Goal: Transaction & Acquisition: Purchase product/service

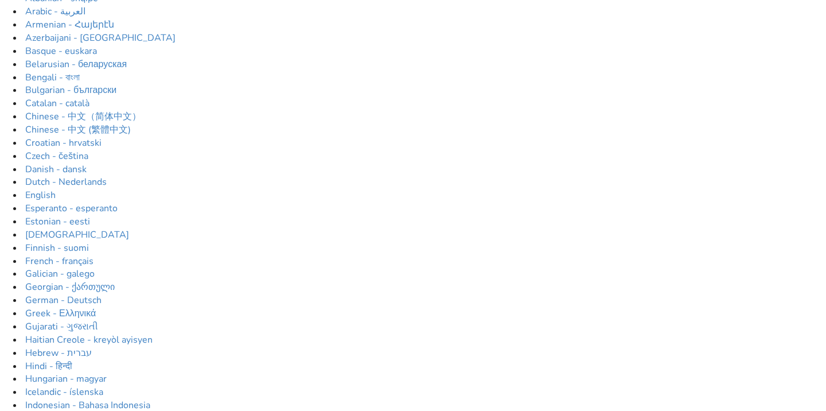
type input "Wheelchair"
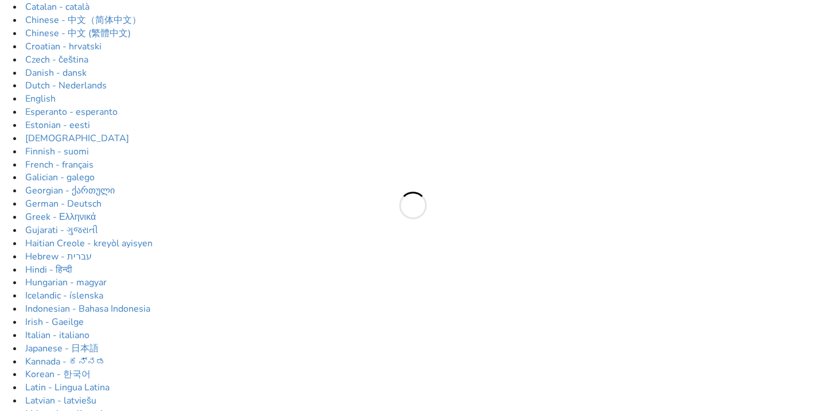
scroll to position [160, 0]
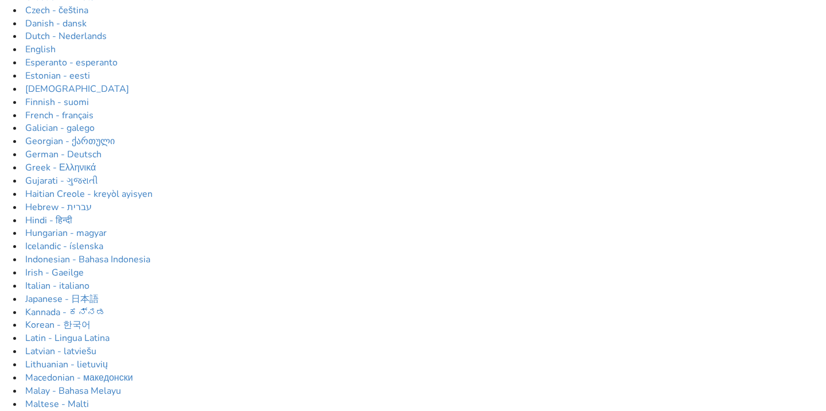
scroll to position [219, 0]
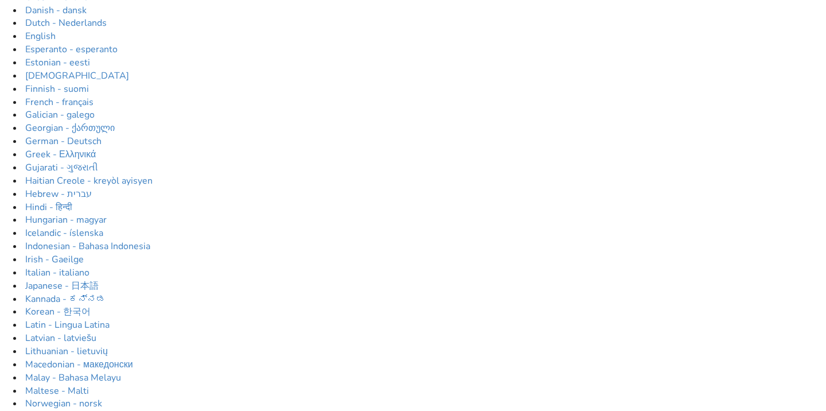
type input "500"
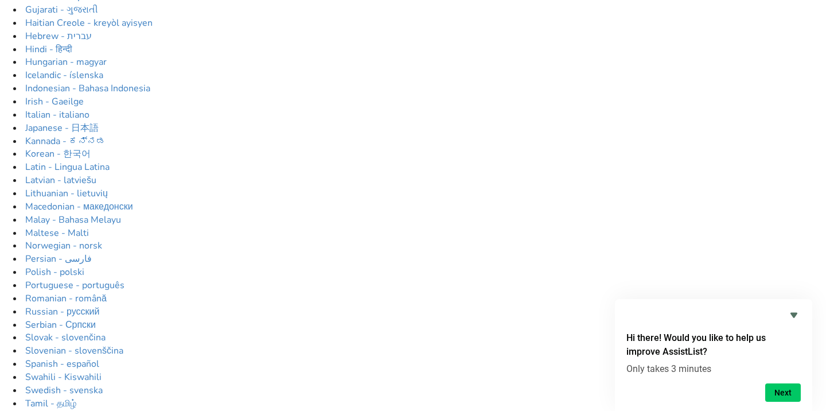
scroll to position [380, 0]
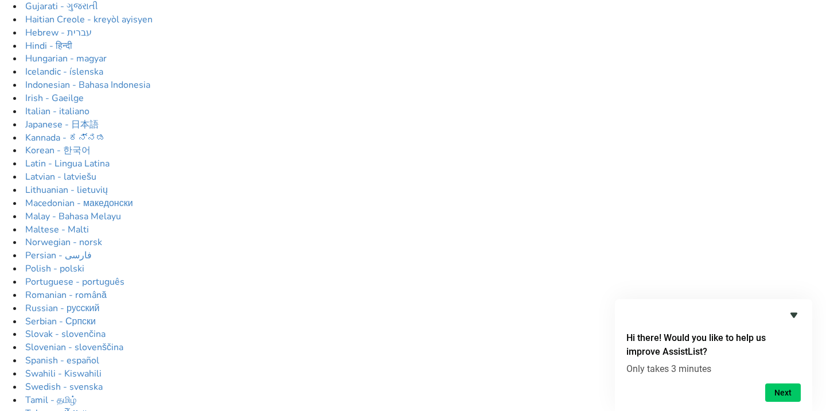
click at [795, 315] on icon "Hide survey" at bounding box center [793, 315] width 7 height 5
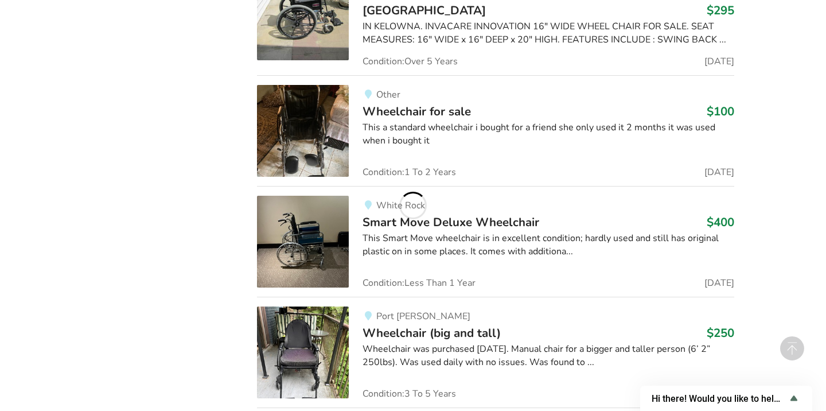
scroll to position [4693, 0]
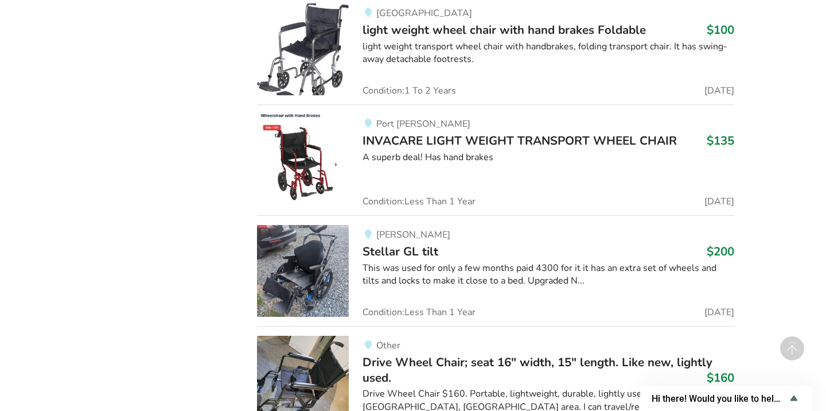
scroll to position [10042, 0]
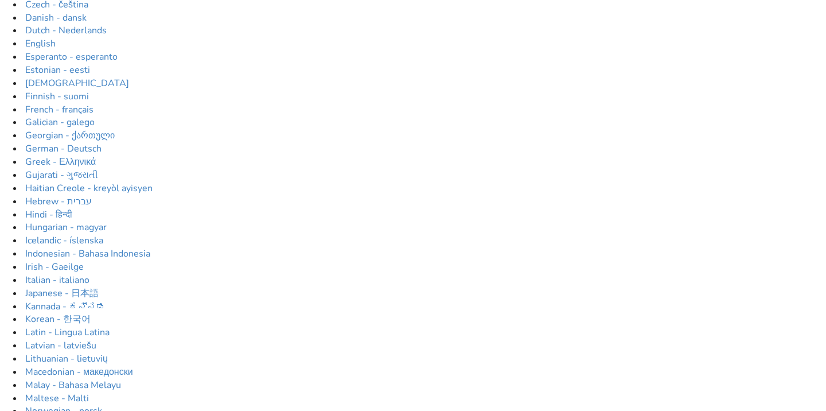
scroll to position [217, 0]
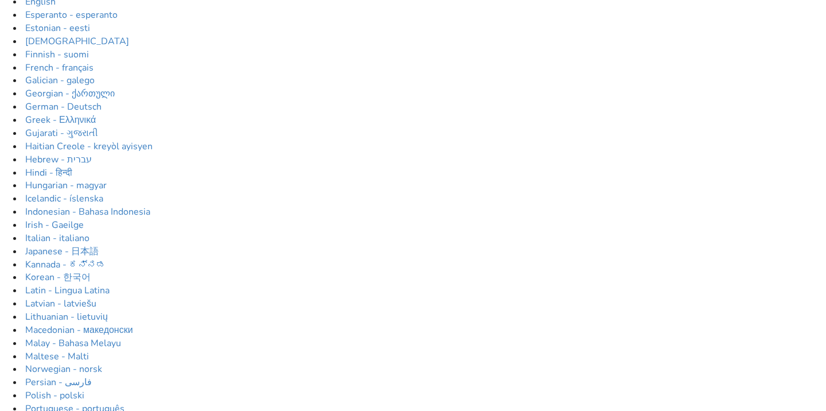
scroll to position [283, 0]
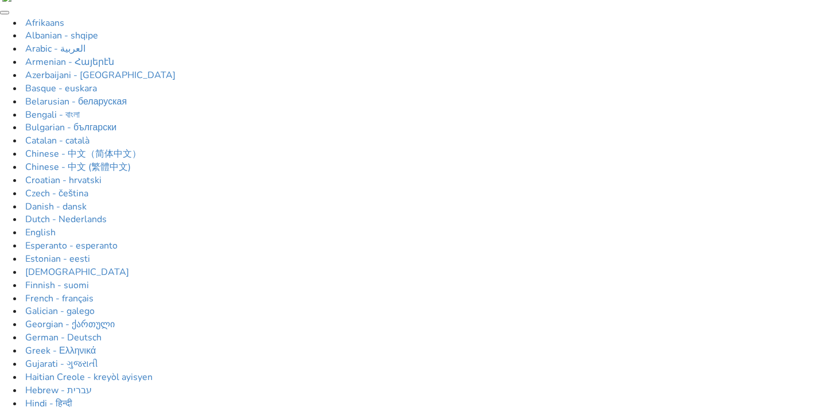
scroll to position [17, 0]
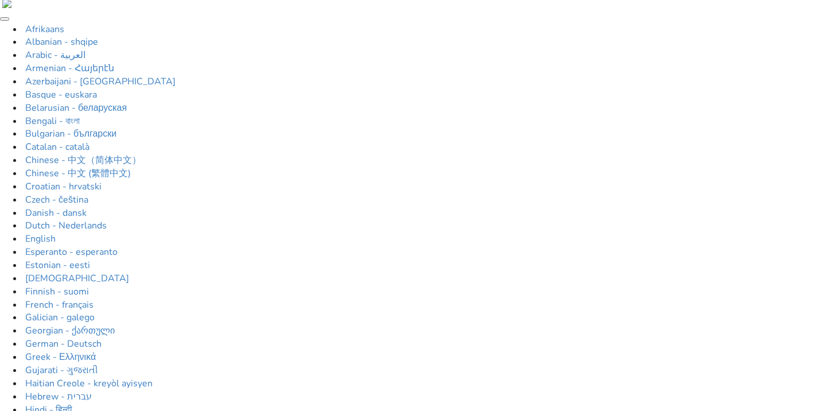
drag, startPoint x: 95, startPoint y: 132, endPoint x: 293, endPoint y: 153, distance: 199.5
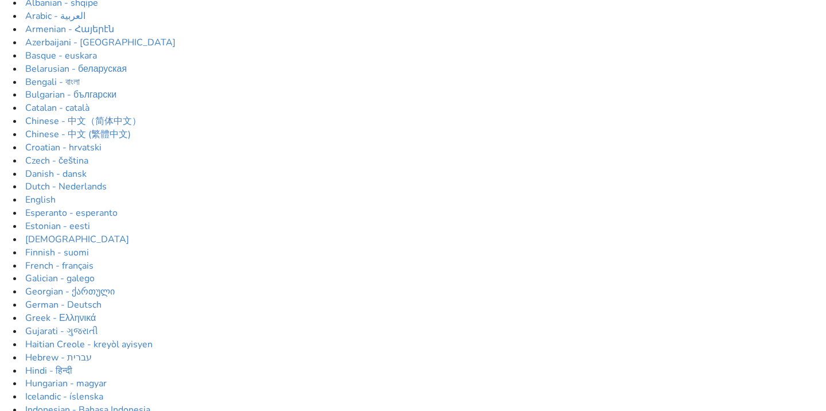
scroll to position [0, 0]
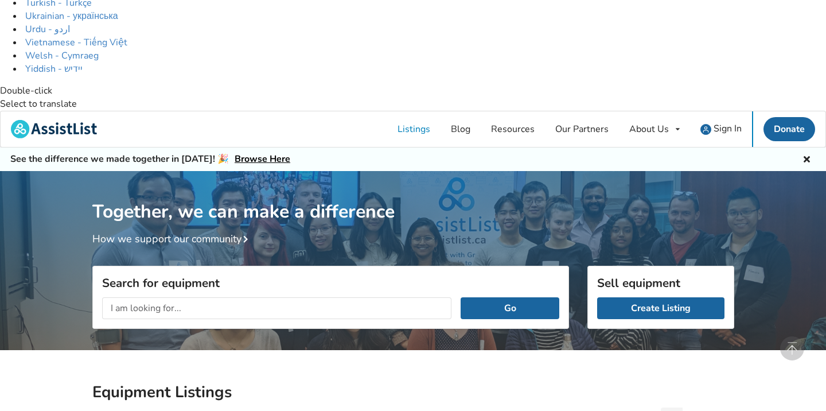
scroll to position [912, 0]
